Goal: Check status

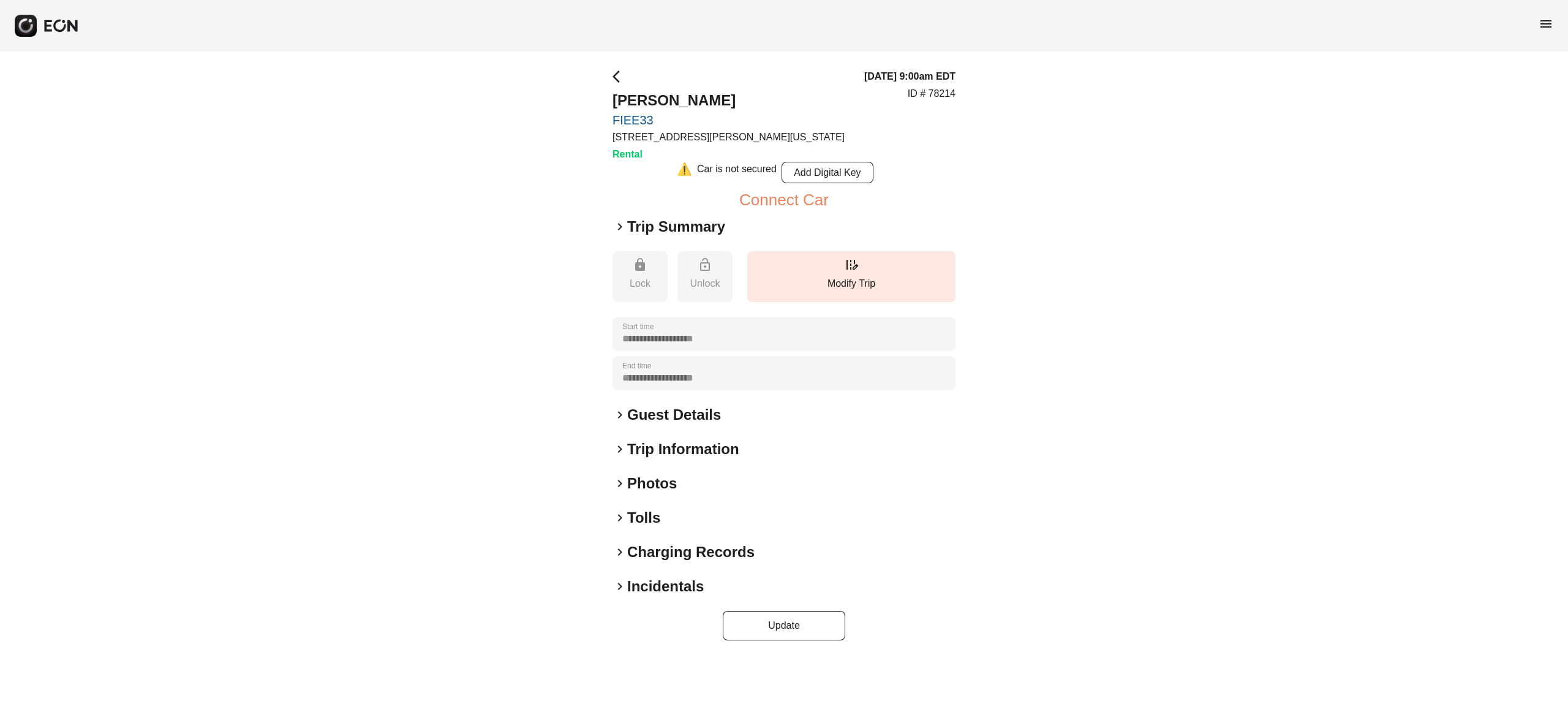
click at [657, 477] on h2 "Photos" at bounding box center [652, 483] width 49 height 20
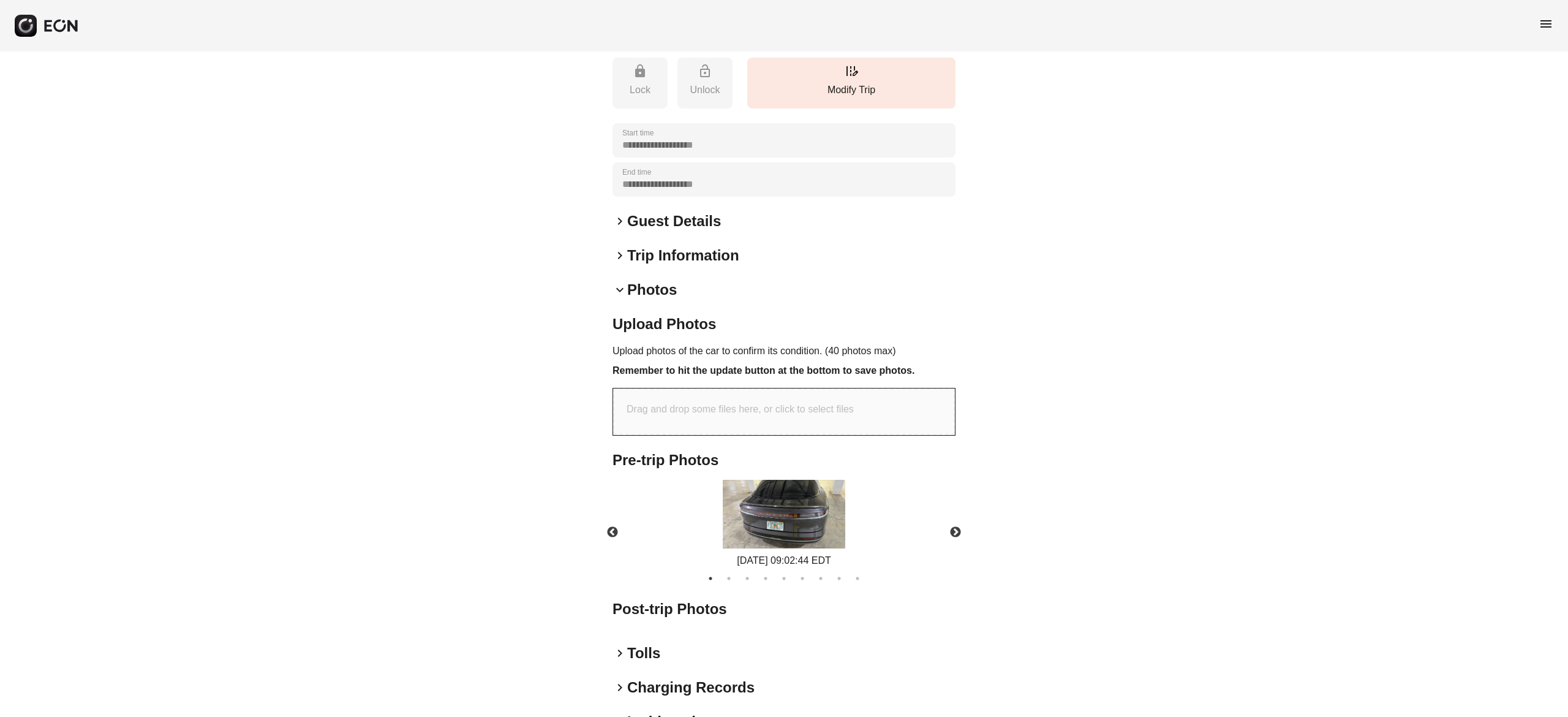
scroll to position [245, 0]
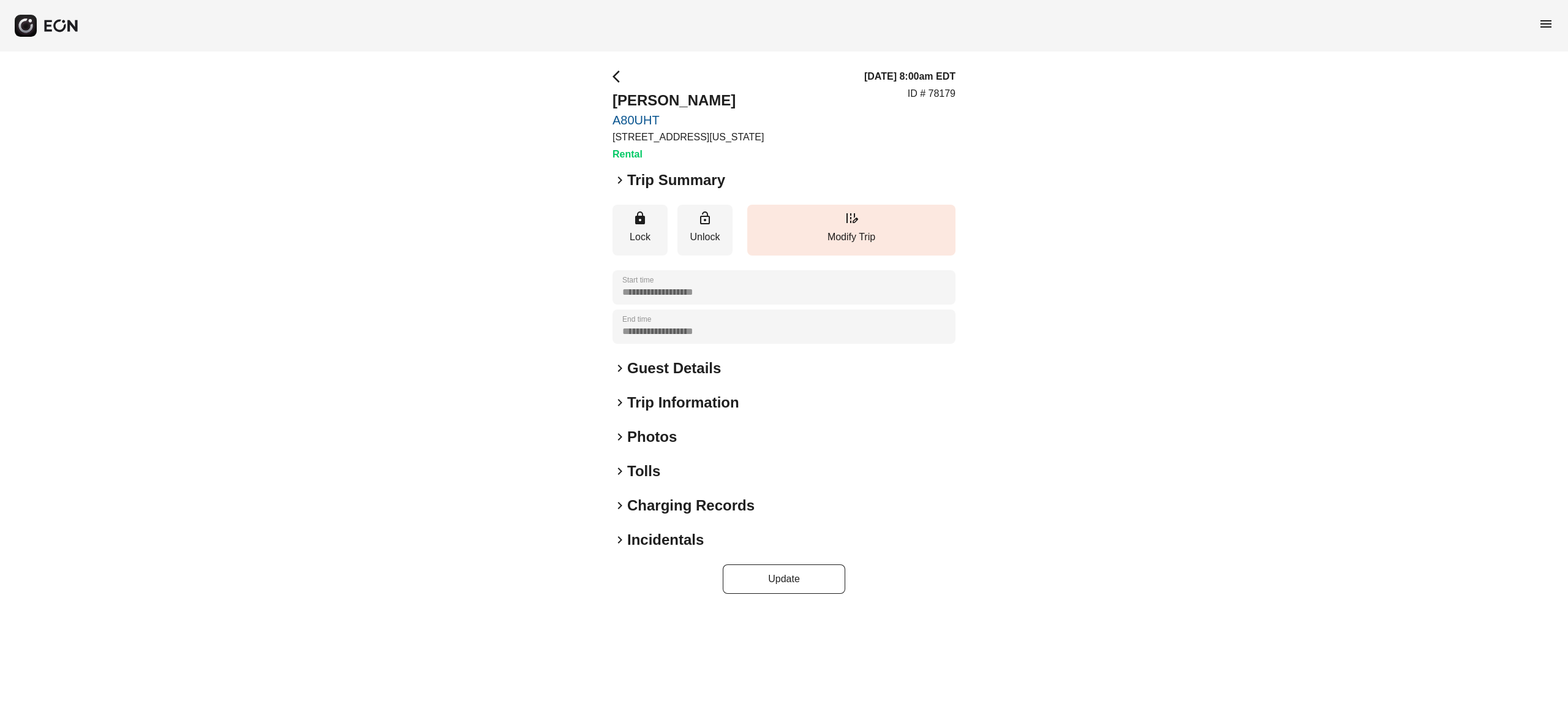
click at [640, 418] on div "**********" at bounding box center [784, 331] width 343 height 525
click at [657, 433] on h2 "Photos" at bounding box center [652, 437] width 49 height 20
